Goal: Transaction & Acquisition: Purchase product/service

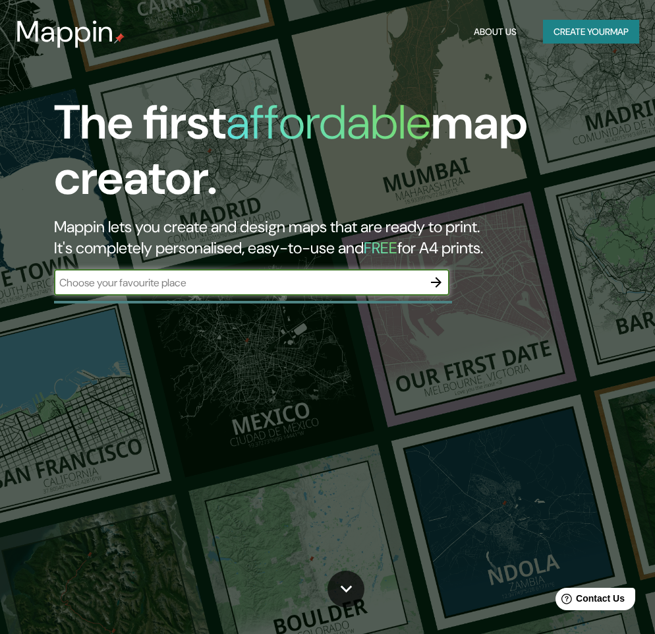
click at [134, 286] on input "text" at bounding box center [238, 282] width 369 height 15
type input "Maldonado, departament"
click at [581, 36] on button "Create your map" at bounding box center [591, 32] width 96 height 24
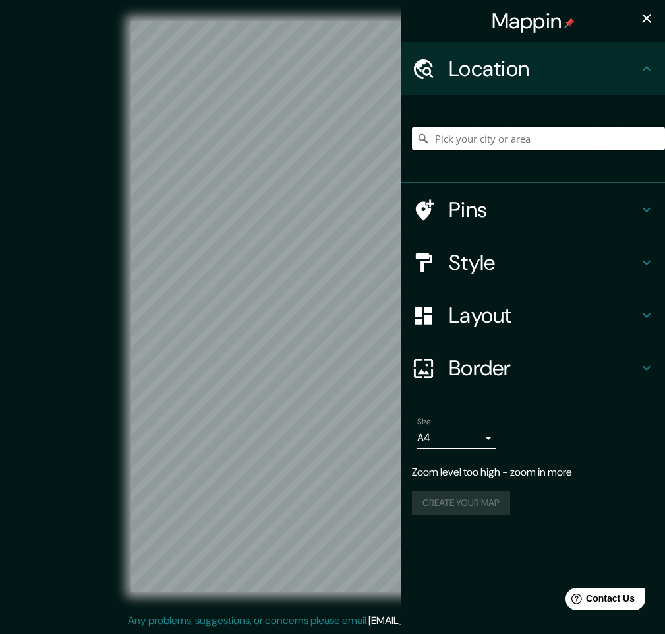
click at [482, 135] on input "Pick your city or area" at bounding box center [538, 139] width 253 height 24
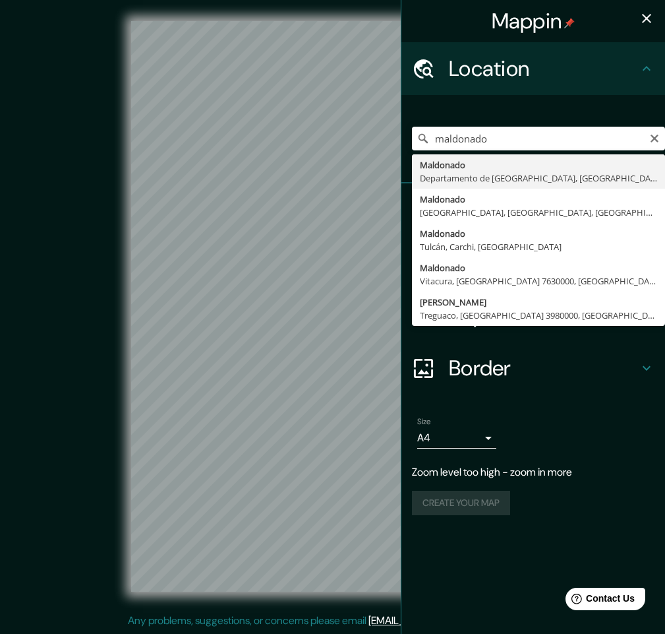
type input "Maldonado, [GEOGRAPHIC_DATA], [GEOGRAPHIC_DATA]"
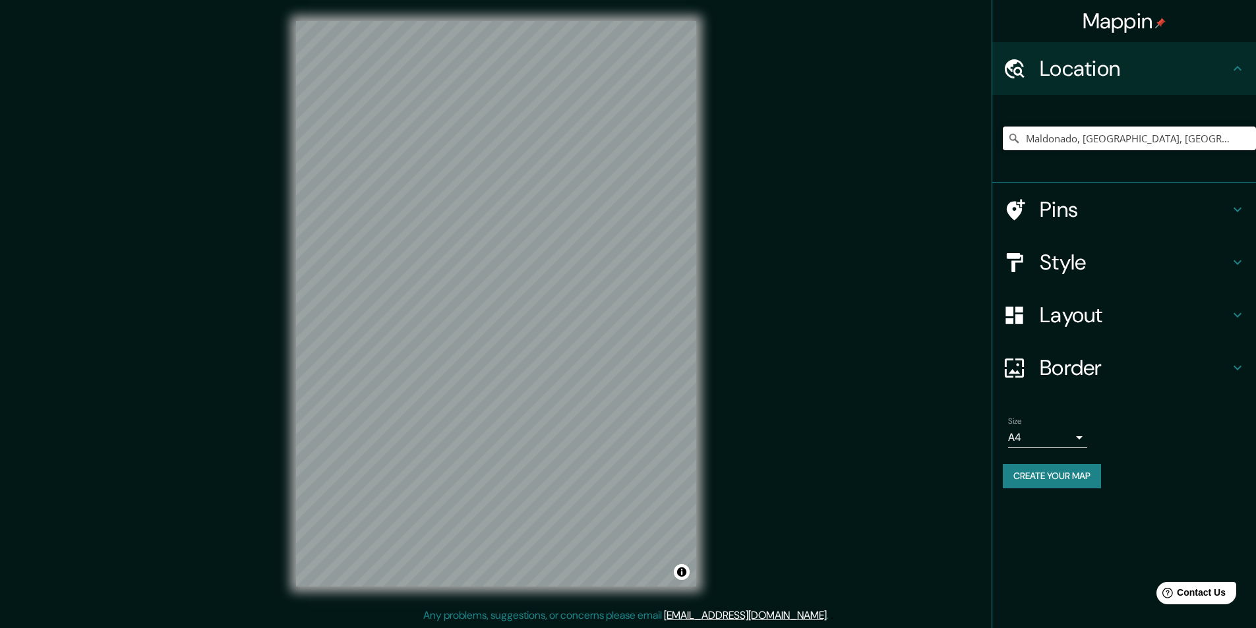
scroll to position [1, 0]
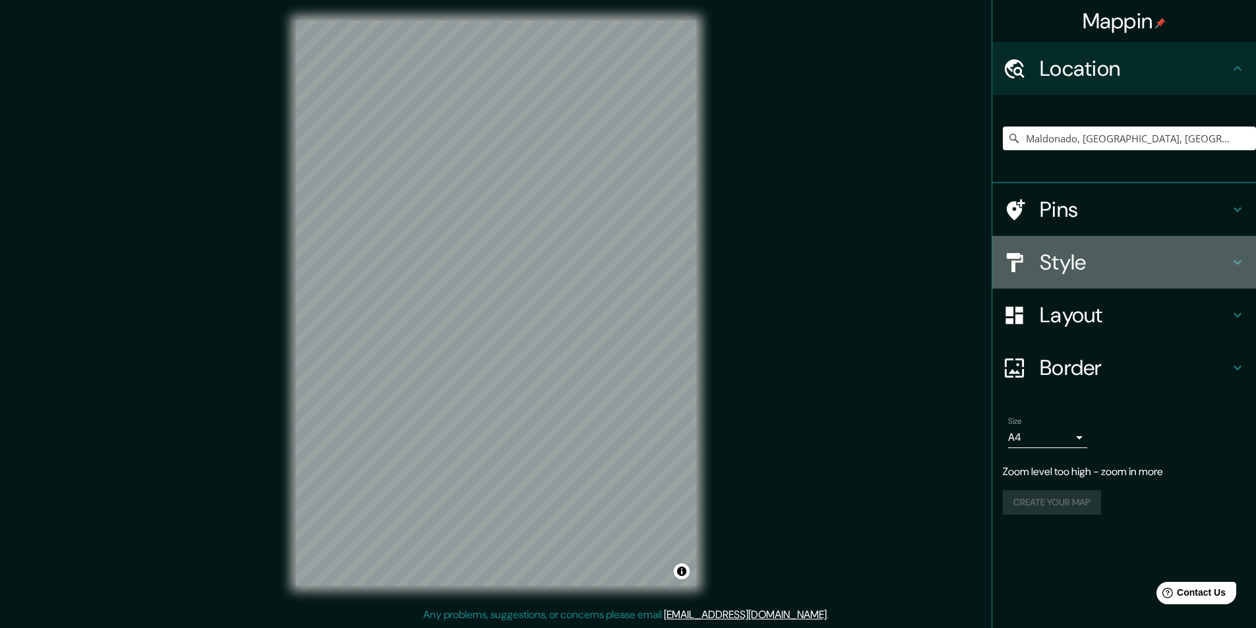
click at [655, 265] on h4 "Style" at bounding box center [1135, 262] width 190 height 26
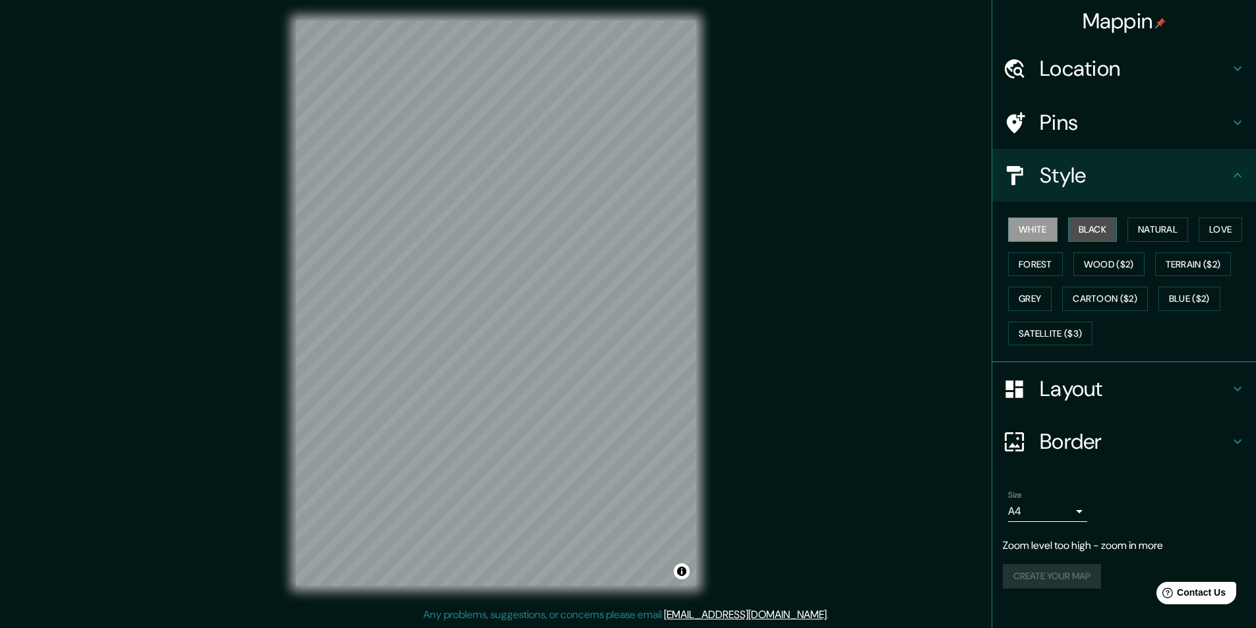
click at [655, 229] on button "Black" at bounding box center [1092, 230] width 49 height 24
click at [655, 231] on button "Natural" at bounding box center [1157, 230] width 61 height 24
click at [655, 229] on button "Love" at bounding box center [1221, 230] width 44 height 24
click at [655, 262] on button "Forest" at bounding box center [1035, 265] width 55 height 24
click at [655, 271] on button "Wood ($2)" at bounding box center [1108, 265] width 71 height 24
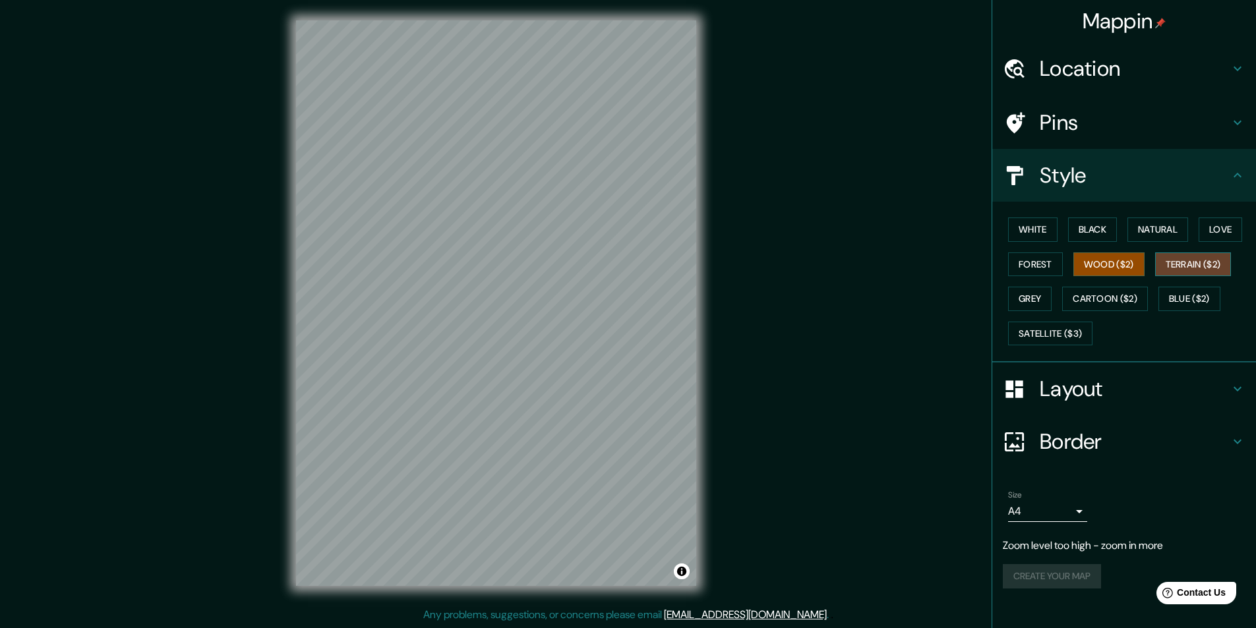
click at [655, 266] on button "Terrain ($2)" at bounding box center [1193, 265] width 76 height 24
click at [655, 299] on button "Grey" at bounding box center [1030, 299] width 44 height 24
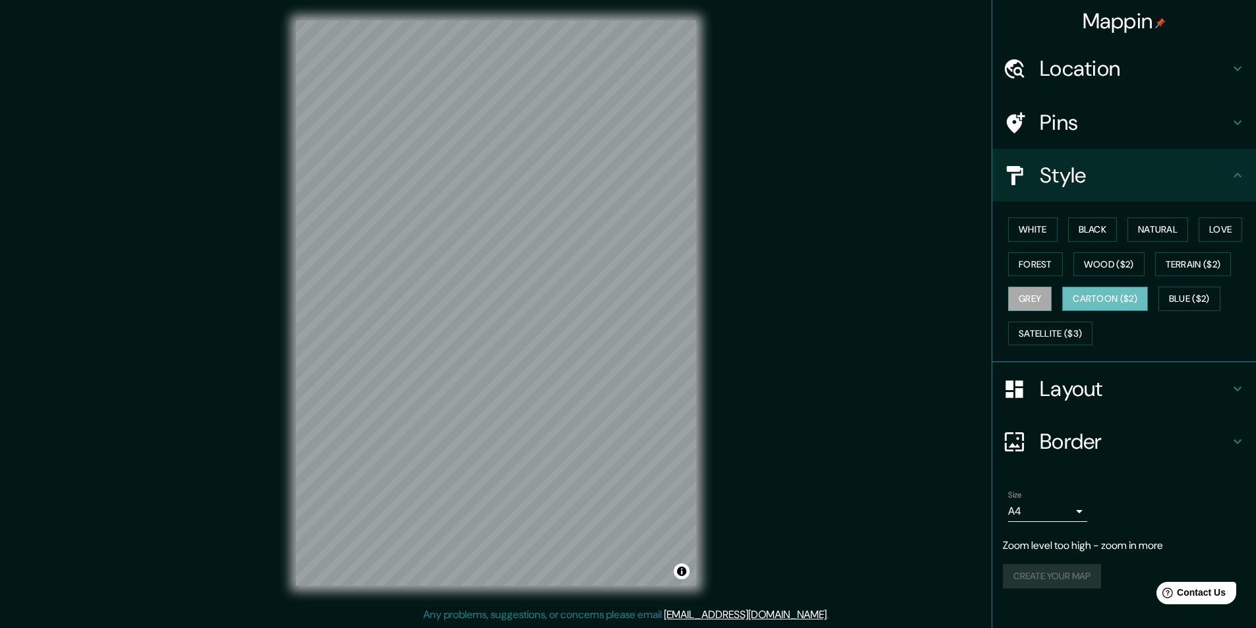
click at [655, 297] on button "Cartoon ($2)" at bounding box center [1105, 299] width 86 height 24
click at [655, 303] on button "Blue ($2)" at bounding box center [1189, 299] width 62 height 24
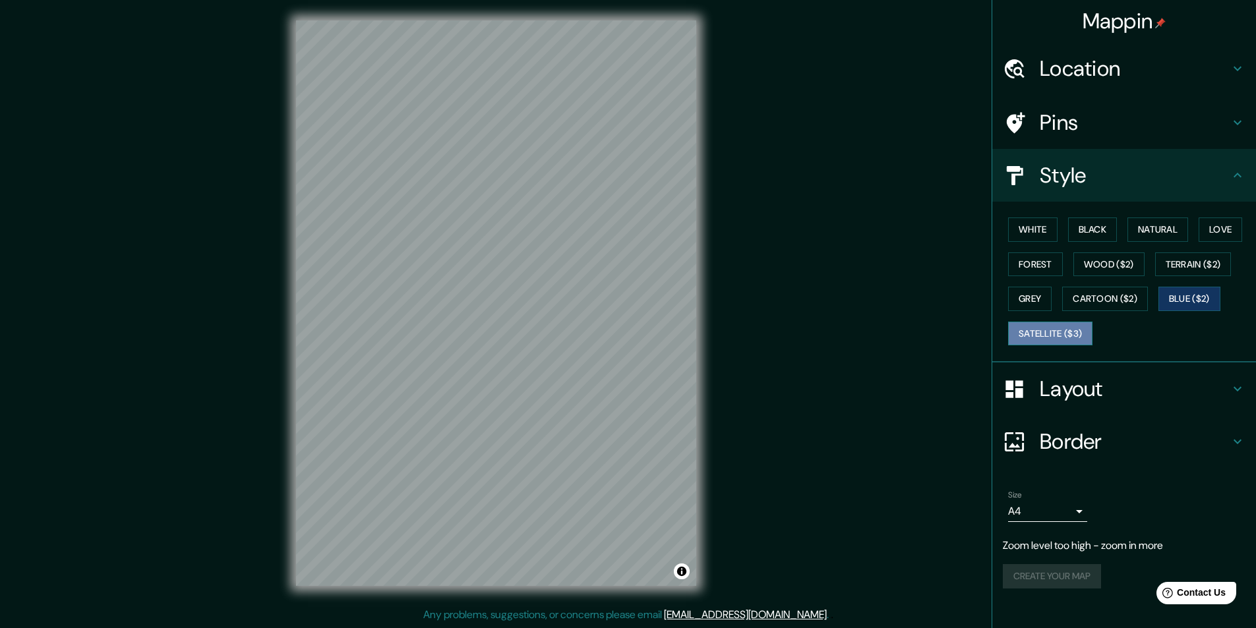
click at [655, 332] on button "Satellite ($3)" at bounding box center [1050, 334] width 84 height 24
click at [655, 226] on button "Natural" at bounding box center [1157, 230] width 61 height 24
click at [655, 461] on div "© Mapbox © OpenStreetMap Improve this map" at bounding box center [496, 303] width 1131 height 566
click at [655, 388] on icon at bounding box center [1238, 389] width 16 height 16
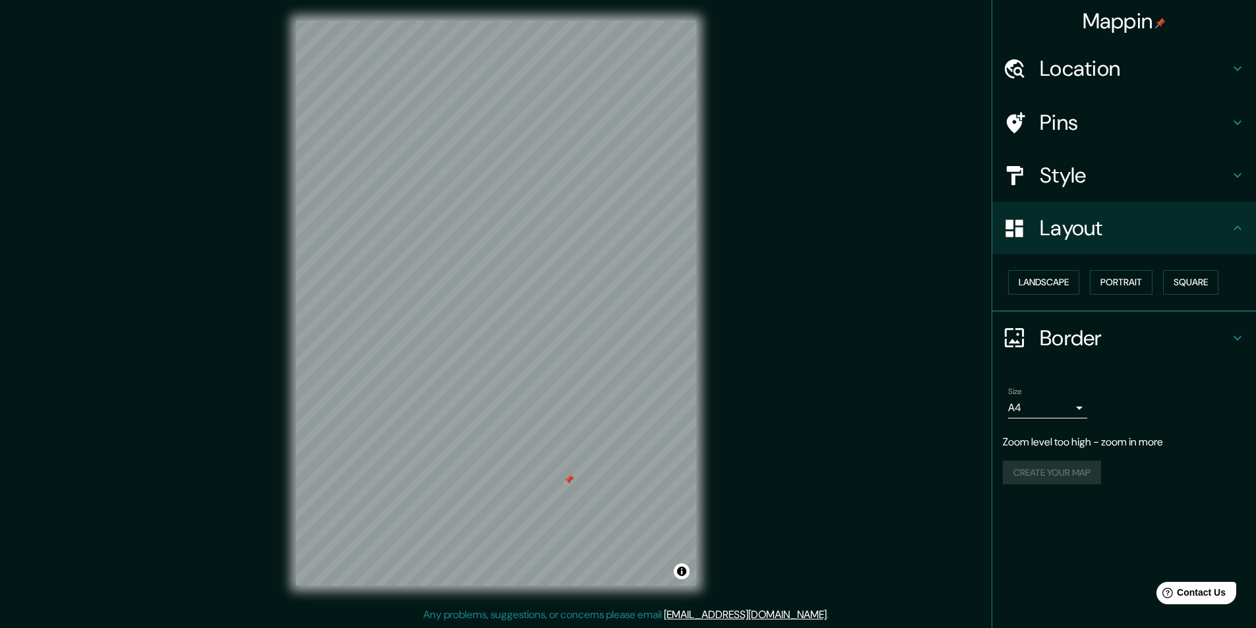
click at [655, 340] on icon at bounding box center [1238, 338] width 16 height 16
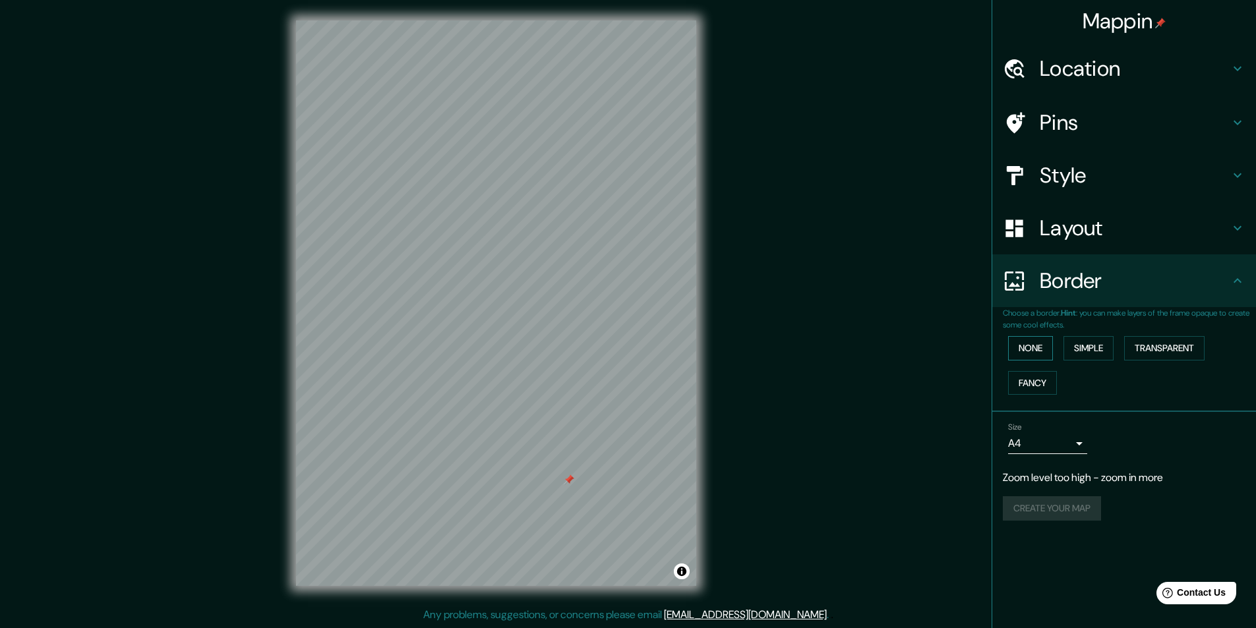
click at [655, 351] on button "None" at bounding box center [1030, 348] width 45 height 24
click at [655, 347] on button "Simple" at bounding box center [1088, 348] width 50 height 24
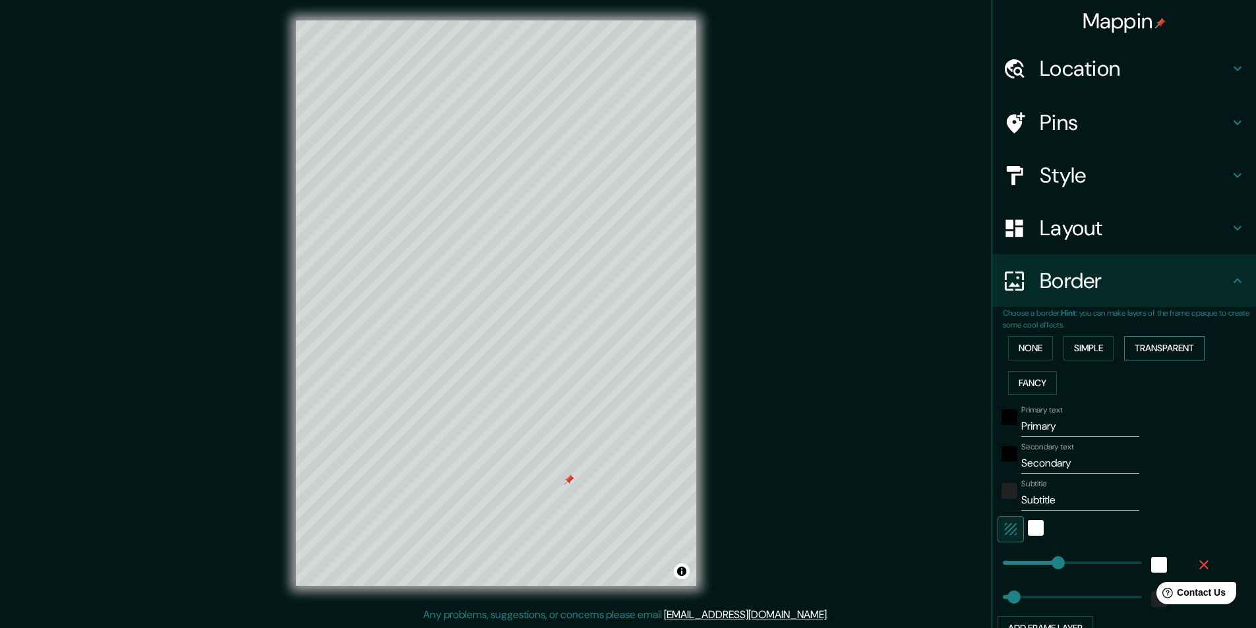
click at [655, 347] on button "Transparent" at bounding box center [1164, 348] width 80 height 24
click at [655, 384] on button "Fancy" at bounding box center [1032, 383] width 49 height 24
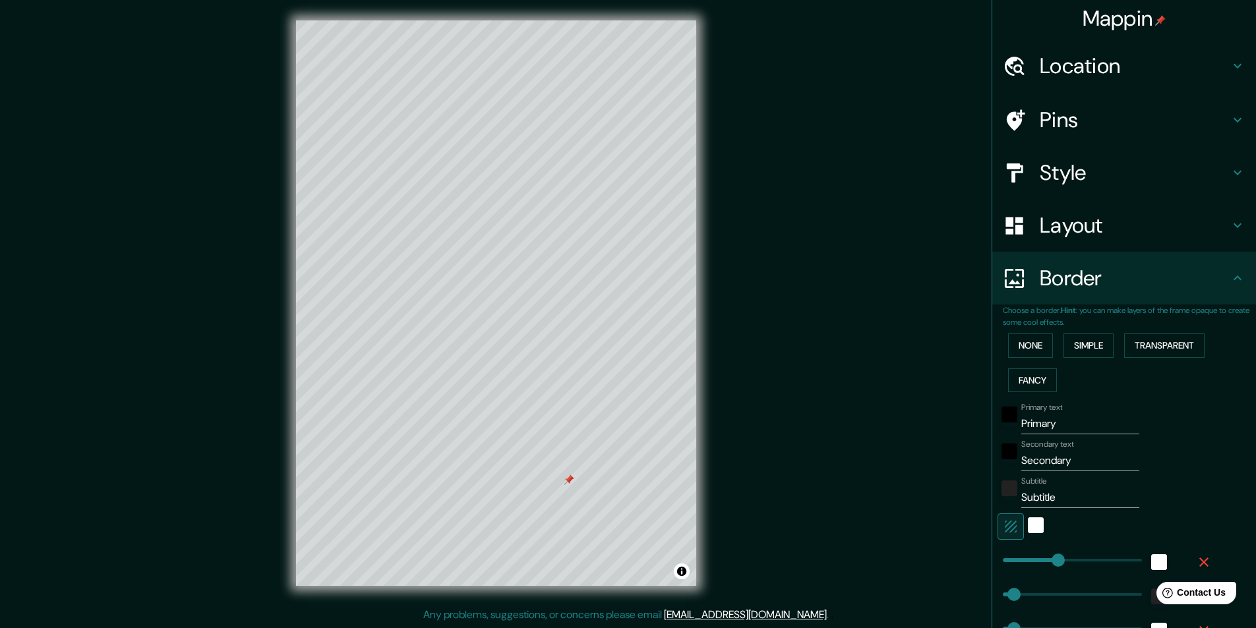
scroll to position [0, 0]
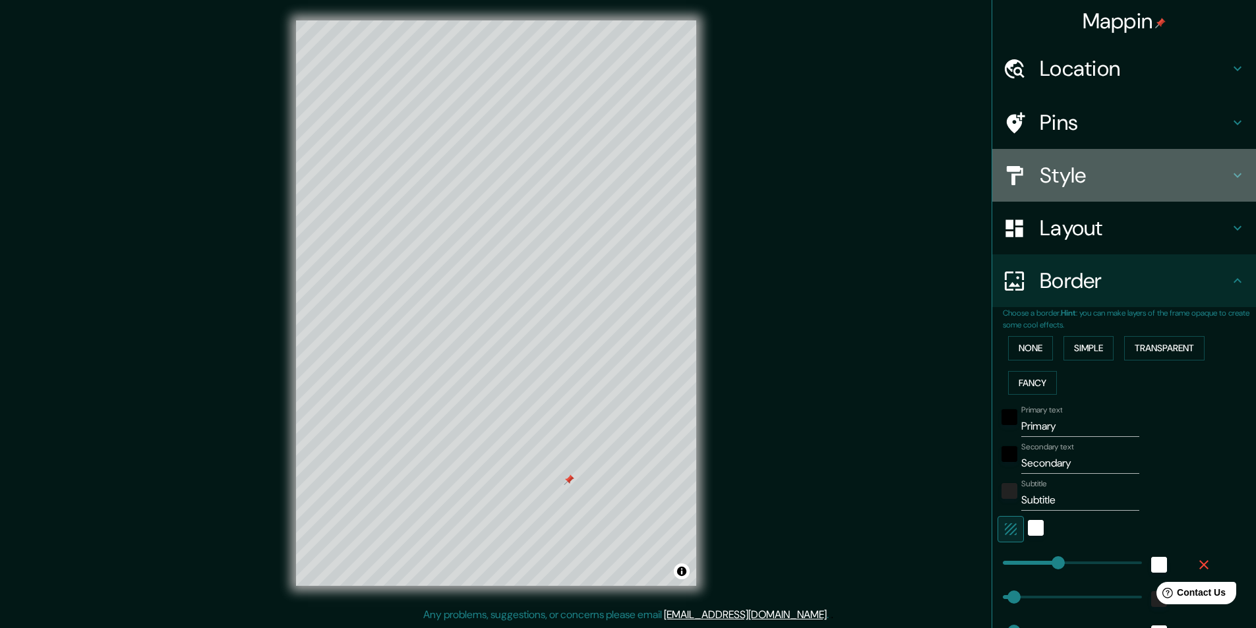
click at [655, 175] on h4 "Style" at bounding box center [1135, 175] width 190 height 26
type input "243"
type input "49"
type input "24"
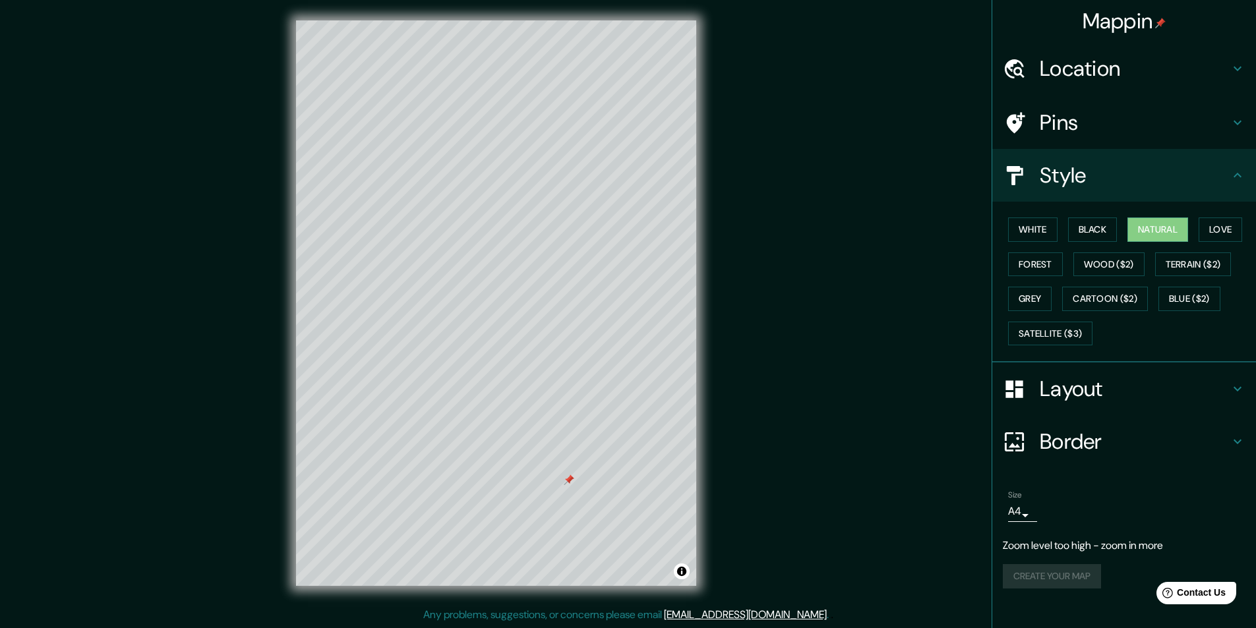
click at [655, 175] on h4 "Style" at bounding box center [1135, 175] width 190 height 26
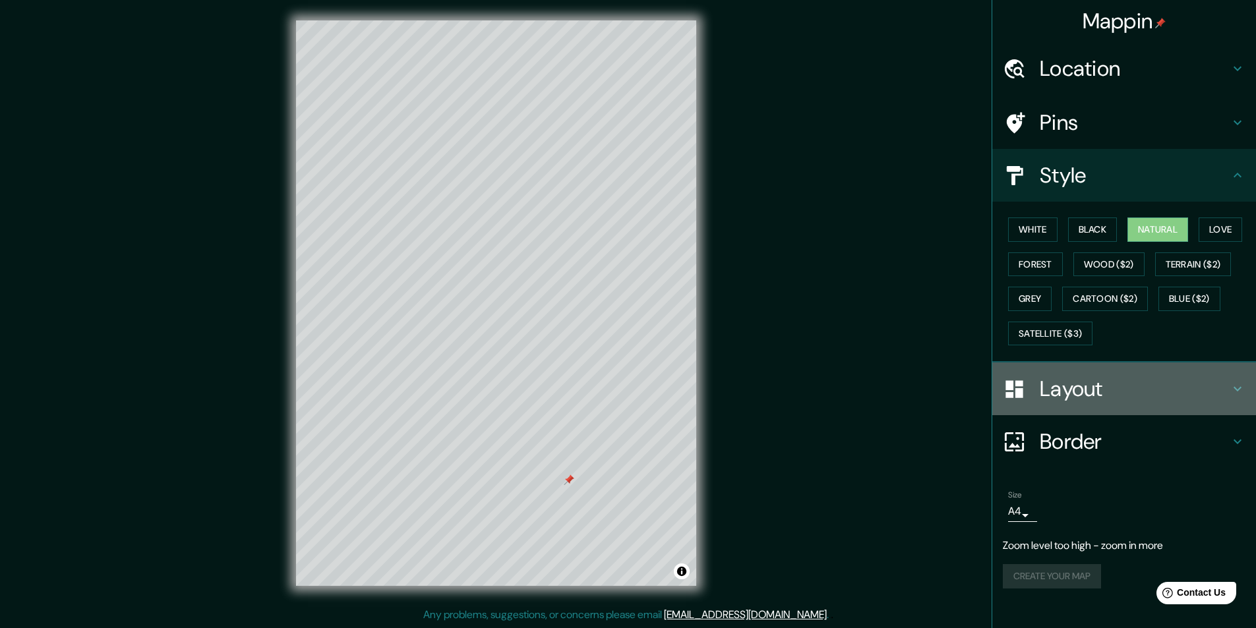
click at [655, 384] on h4 "Layout" at bounding box center [1135, 389] width 190 height 26
type input "243"
type input "49"
type input "24"
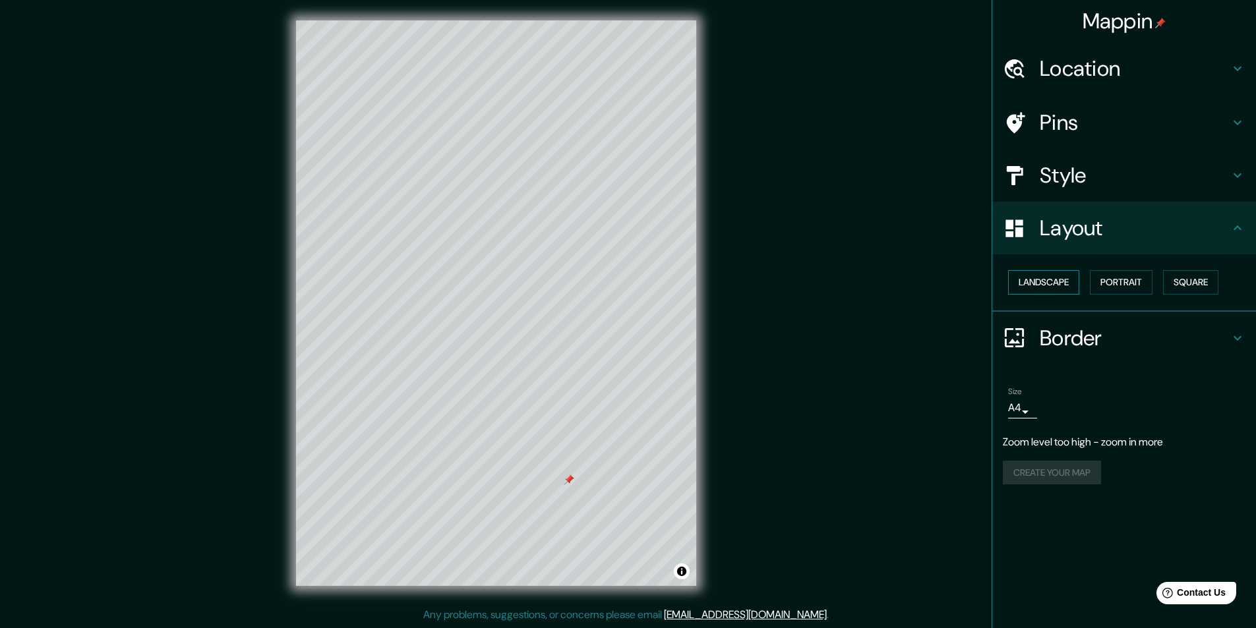
click at [655, 290] on button "Landscape" at bounding box center [1043, 282] width 71 height 24
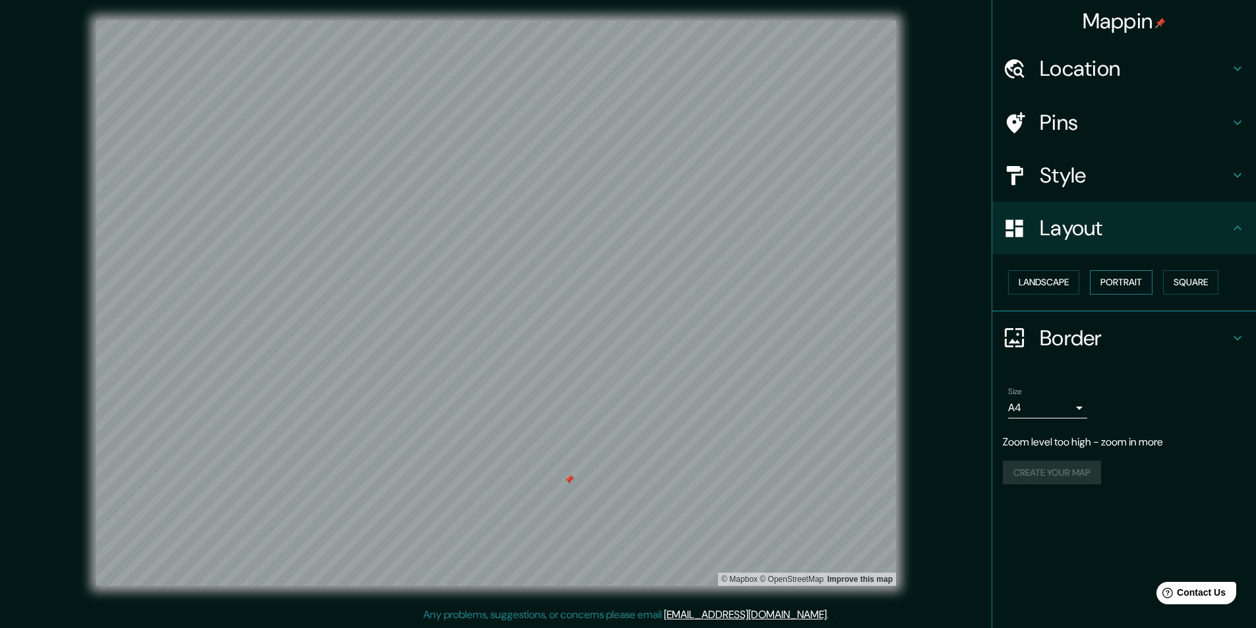
click at [655, 282] on button "Portrait" at bounding box center [1121, 282] width 63 height 24
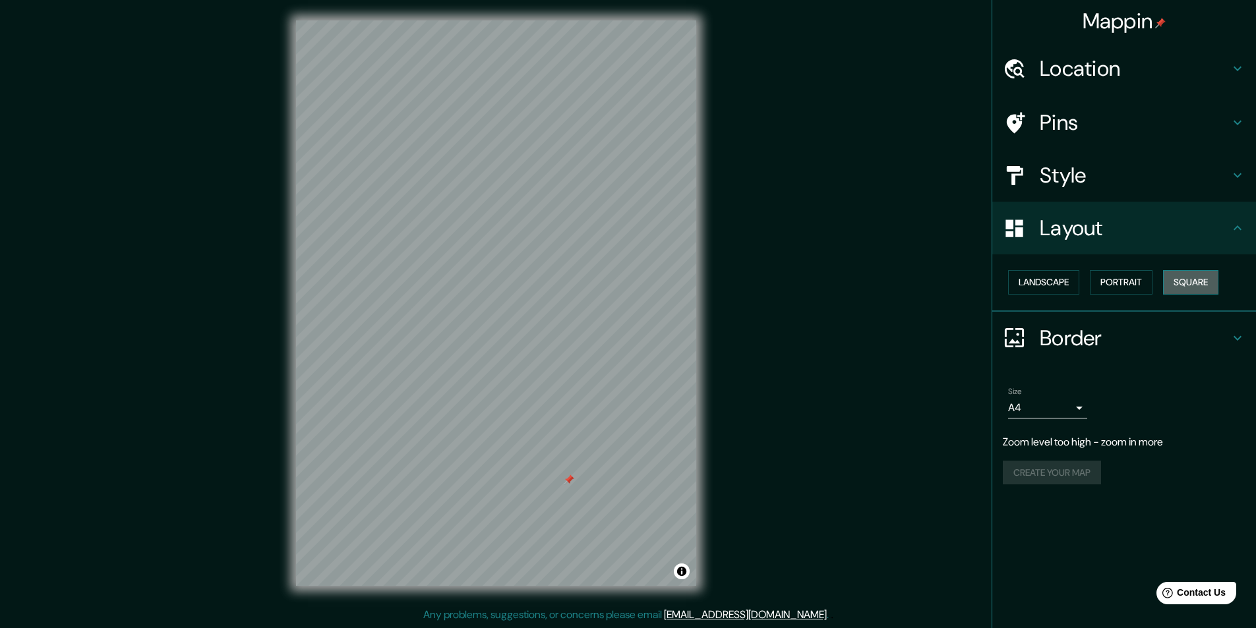
click at [655, 283] on button "Square" at bounding box center [1190, 282] width 55 height 24
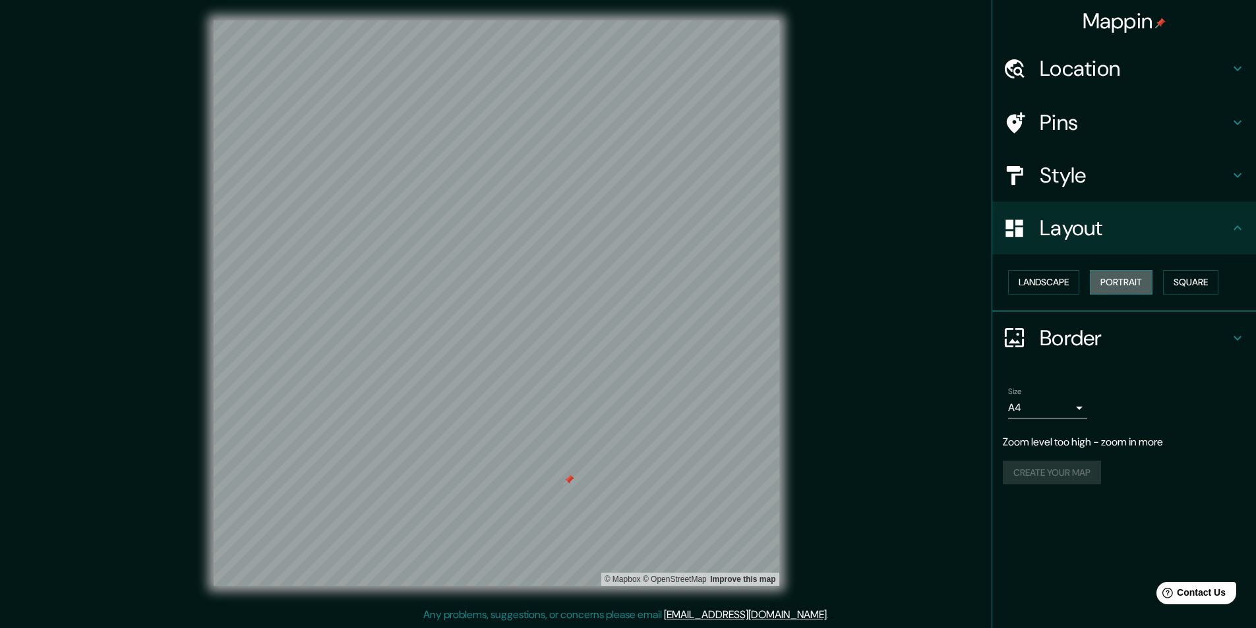
click at [655, 287] on button "Portrait" at bounding box center [1121, 282] width 63 height 24
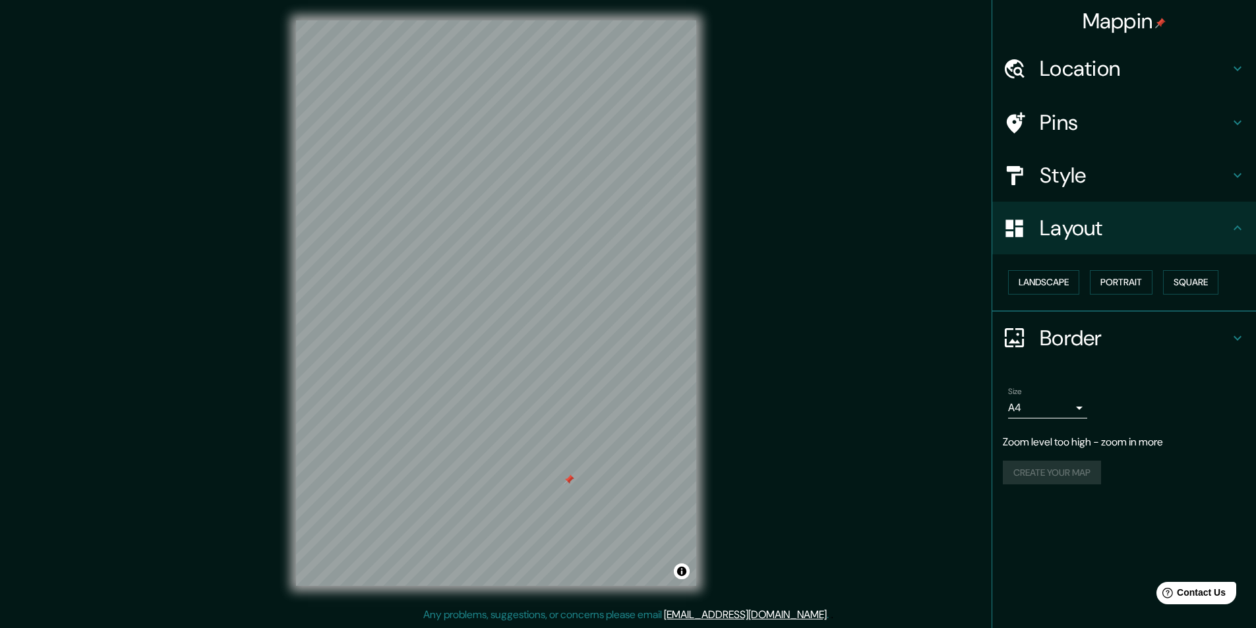
click at [568, 479] on div at bounding box center [569, 480] width 11 height 11
click at [655, 65] on icon at bounding box center [1238, 69] width 16 height 16
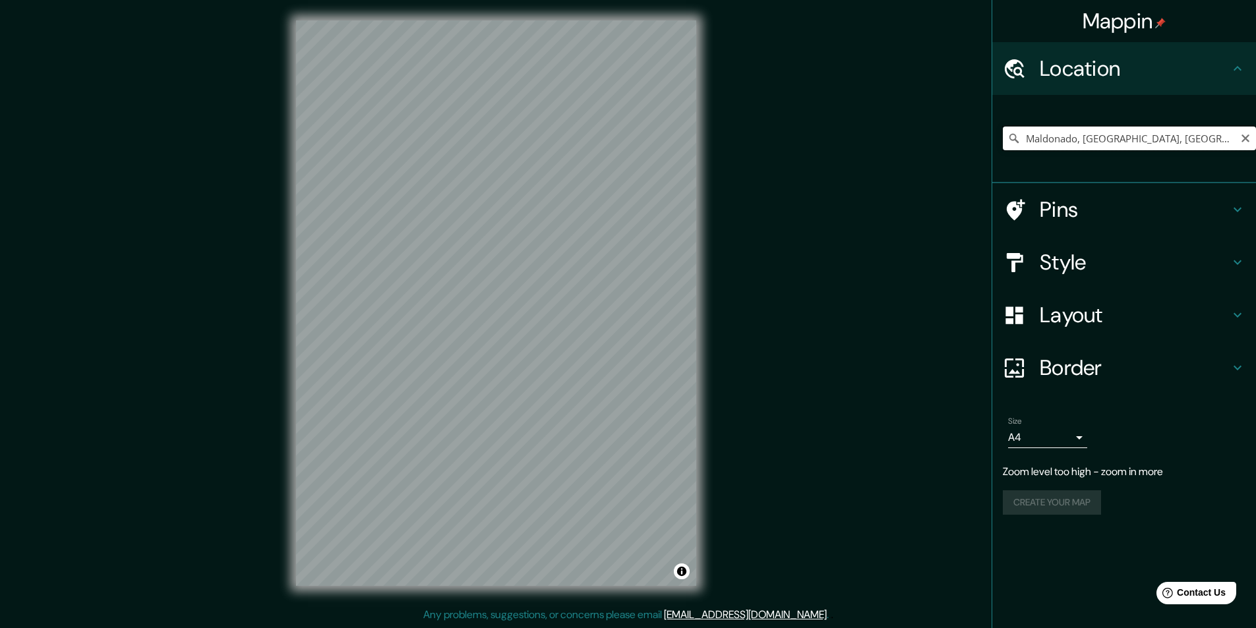
click at [655, 144] on input "Maldonado, [GEOGRAPHIC_DATA], [GEOGRAPHIC_DATA]" at bounding box center [1129, 139] width 253 height 24
